Goal: Find specific page/section: Find specific page/section

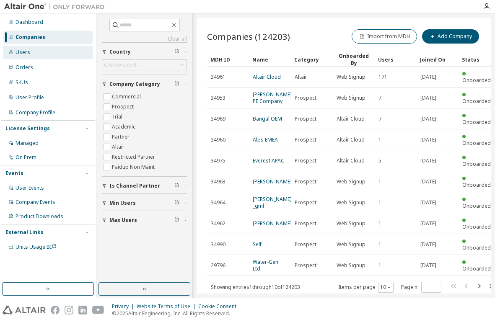
click at [36, 55] on div "Users" at bounding box center [47, 52] width 89 height 13
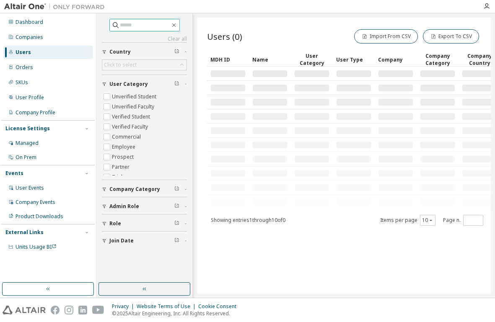
click at [142, 27] on input "text" at bounding box center [145, 25] width 50 height 8
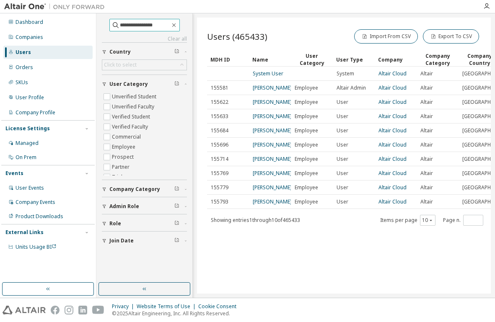
type input "**********"
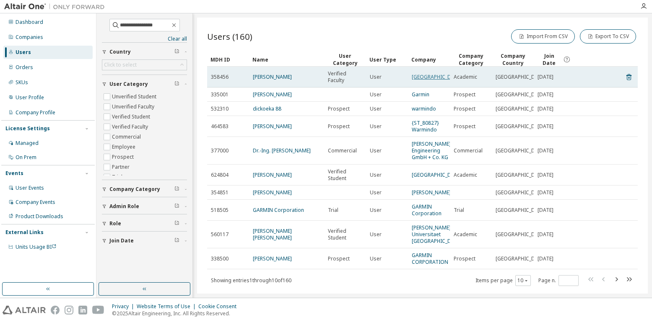
click at [425, 78] on link "[GEOGRAPHIC_DATA]" at bounding box center [437, 76] width 50 height 7
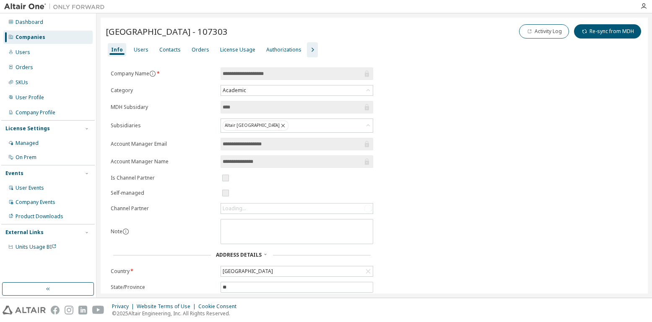
click at [307, 48] on icon "button" at bounding box center [312, 50] width 10 height 10
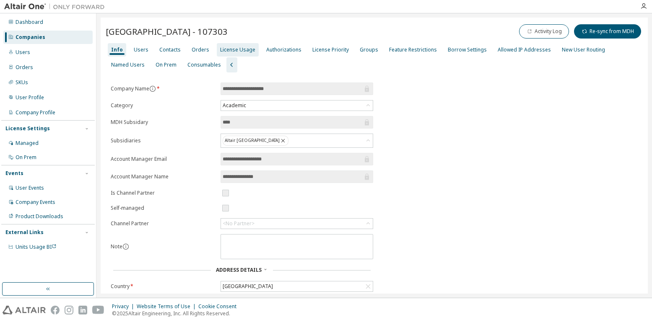
click at [242, 47] on div "License Usage" at bounding box center [237, 50] width 35 height 7
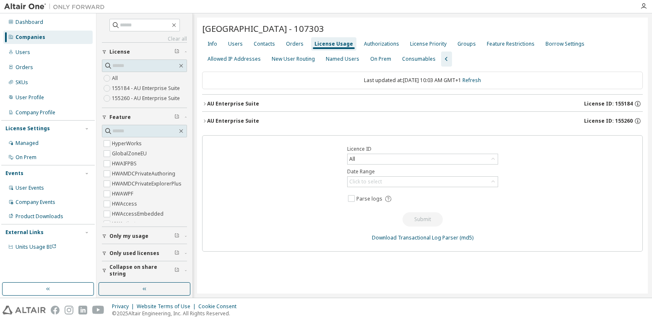
click at [495, 101] on span "License ID: 155184" at bounding box center [608, 104] width 49 height 7
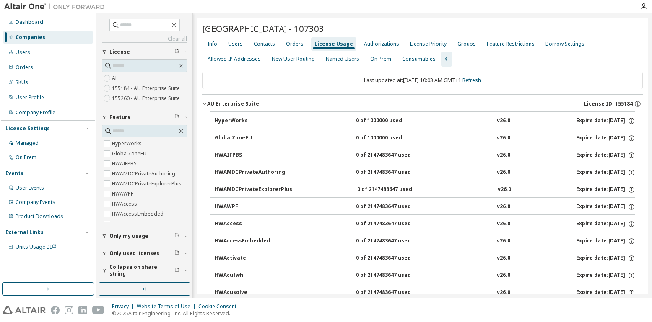
click at [204, 101] on icon "button" at bounding box center [204, 103] width 5 height 5
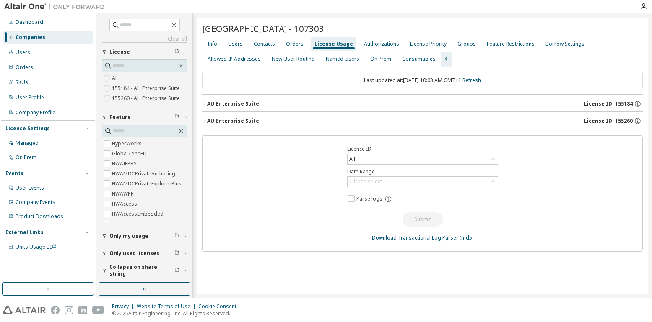
click at [495, 118] on span "License ID: 155260" at bounding box center [608, 121] width 49 height 7
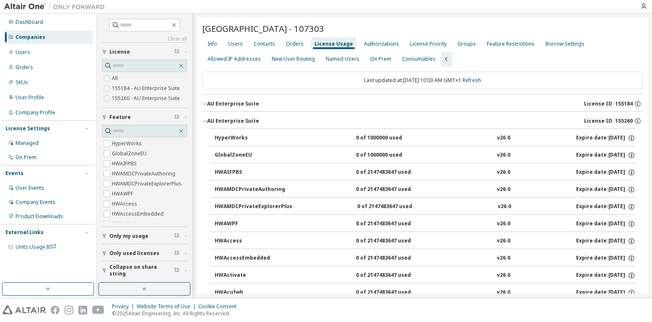
click at [207, 118] on div "AU Enterprise Suite" at bounding box center [233, 121] width 52 height 7
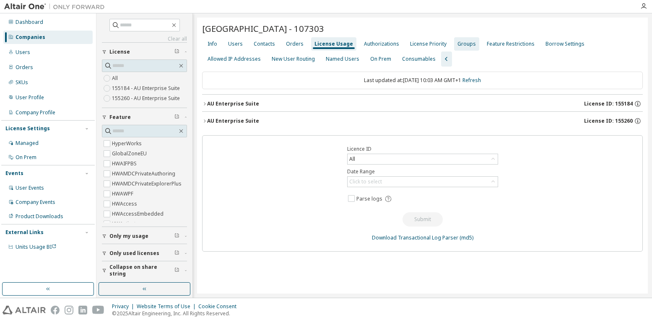
click at [457, 41] on div "Groups" at bounding box center [466, 44] width 18 height 7
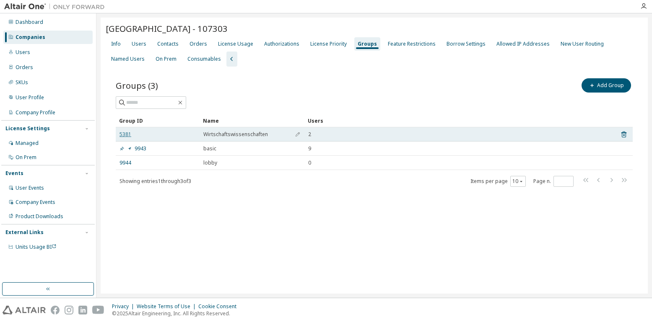
click at [126, 133] on link "5381" at bounding box center [126, 134] width 12 height 7
